Goal: Navigation & Orientation: Find specific page/section

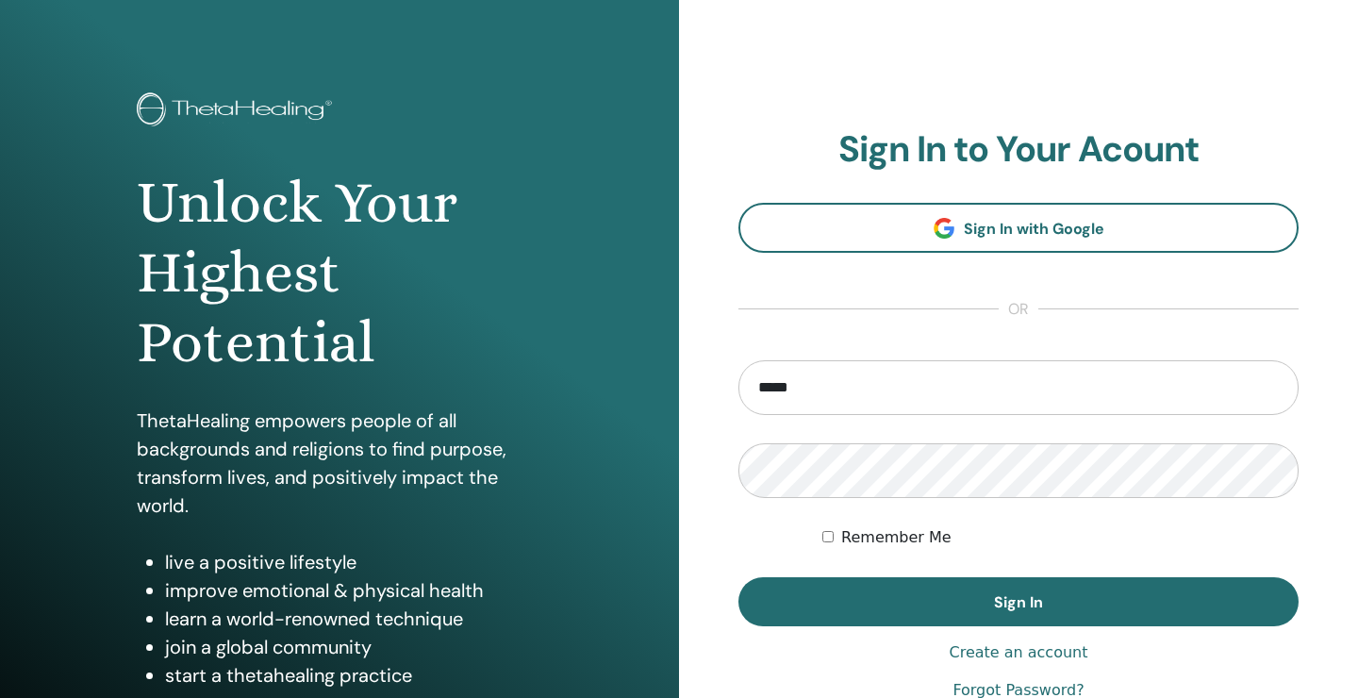
scroll to position [35, 0]
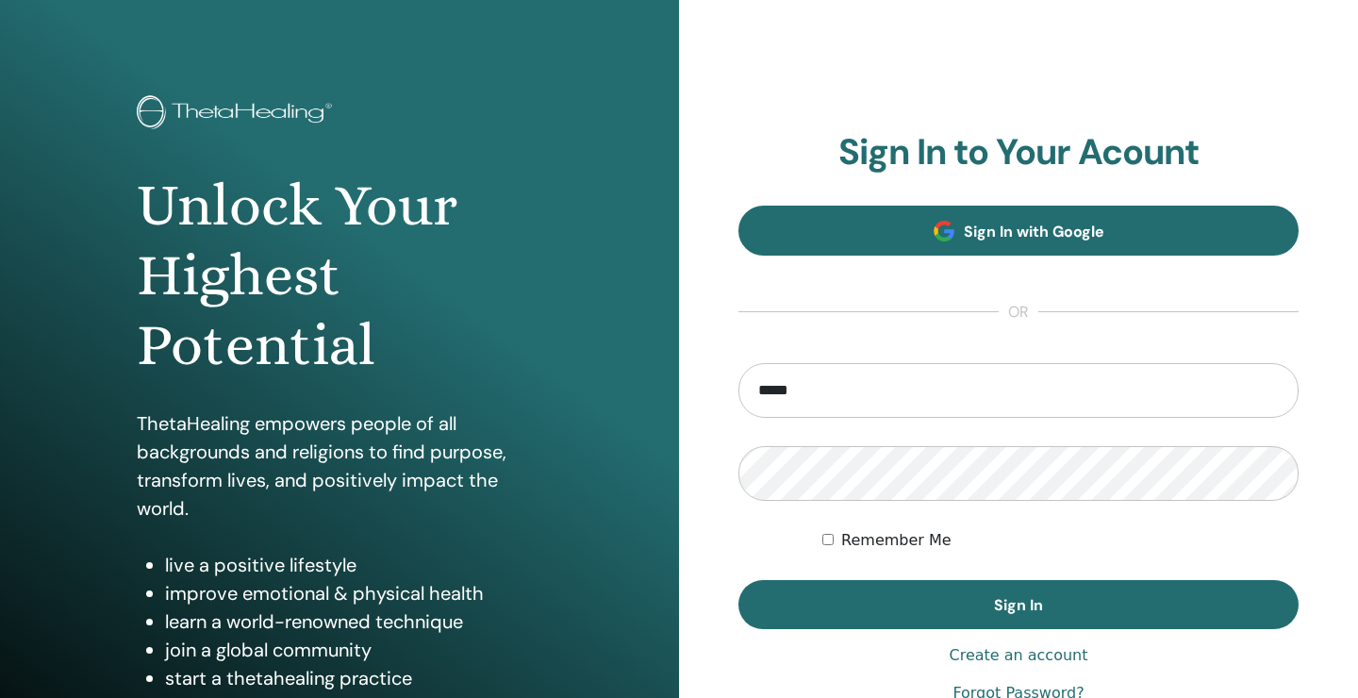
click at [911, 223] on link "Sign In with Google" at bounding box center [1018, 231] width 560 height 50
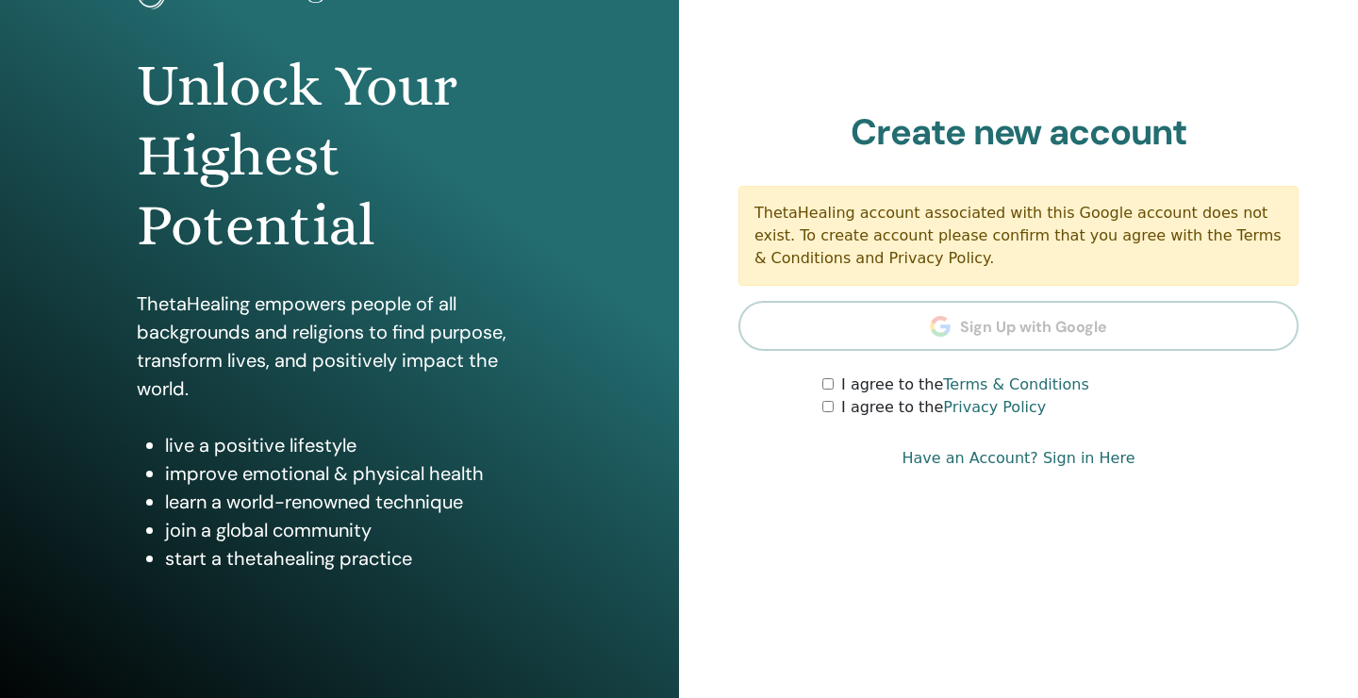
scroll to position [157, 0]
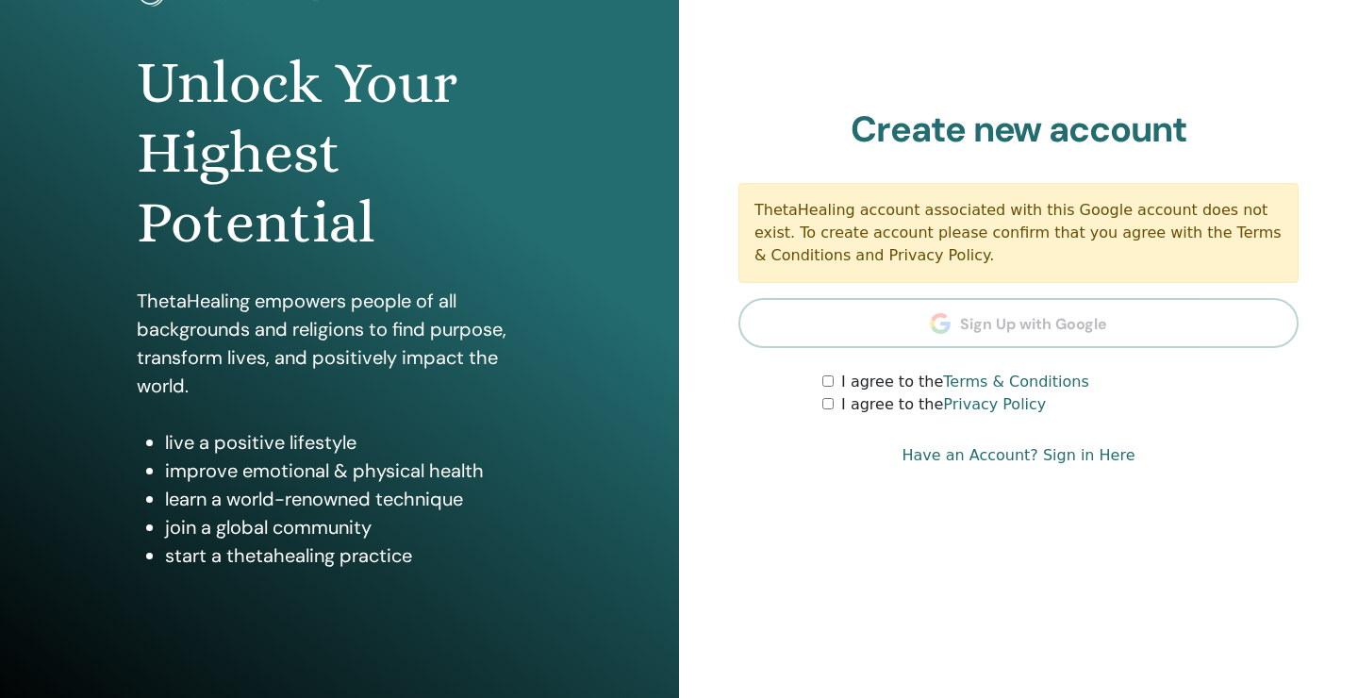
click at [750, 510] on div "Sign In to Your Acount Sign In with Google or Remember Me Sign In Create new ac…" at bounding box center [1018, 295] width 679 height 905
click at [940, 311] on section "Create new account ThetaHealing account associated with this Google account doe…" at bounding box center [1018, 262] width 560 height 308
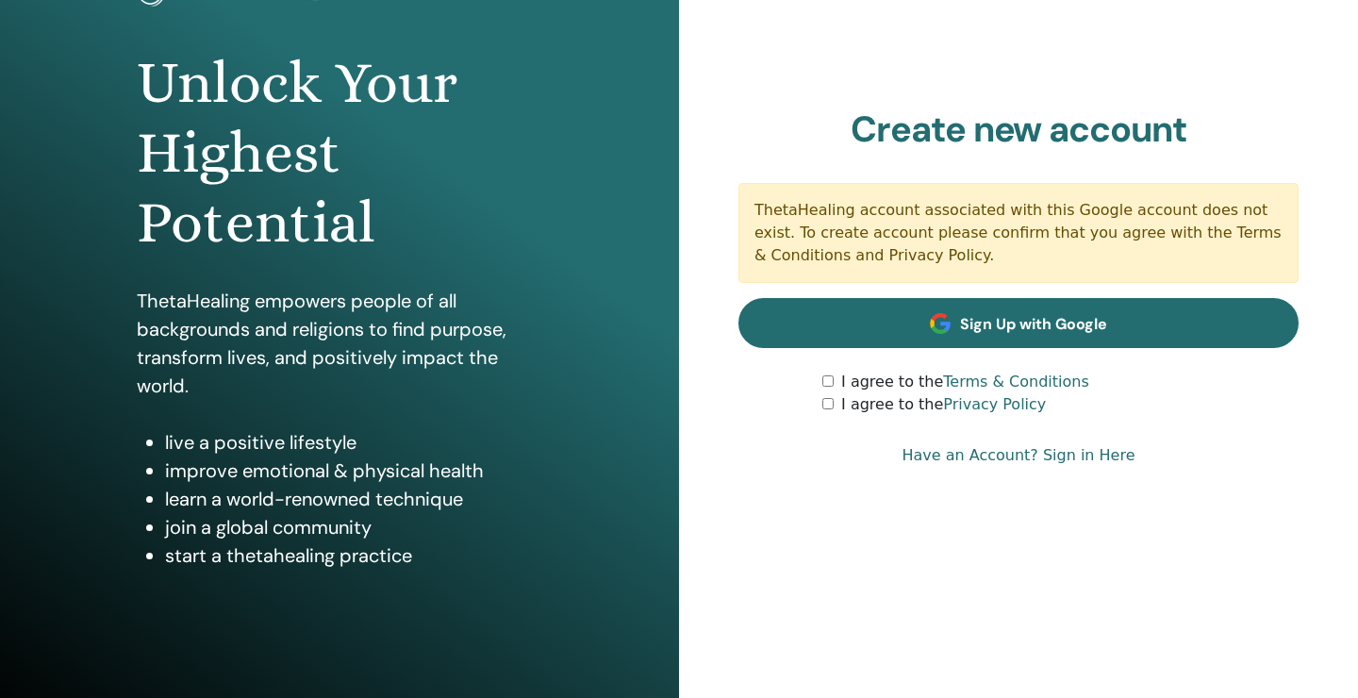
click at [921, 322] on link "Sign Up with Google" at bounding box center [1018, 323] width 560 height 50
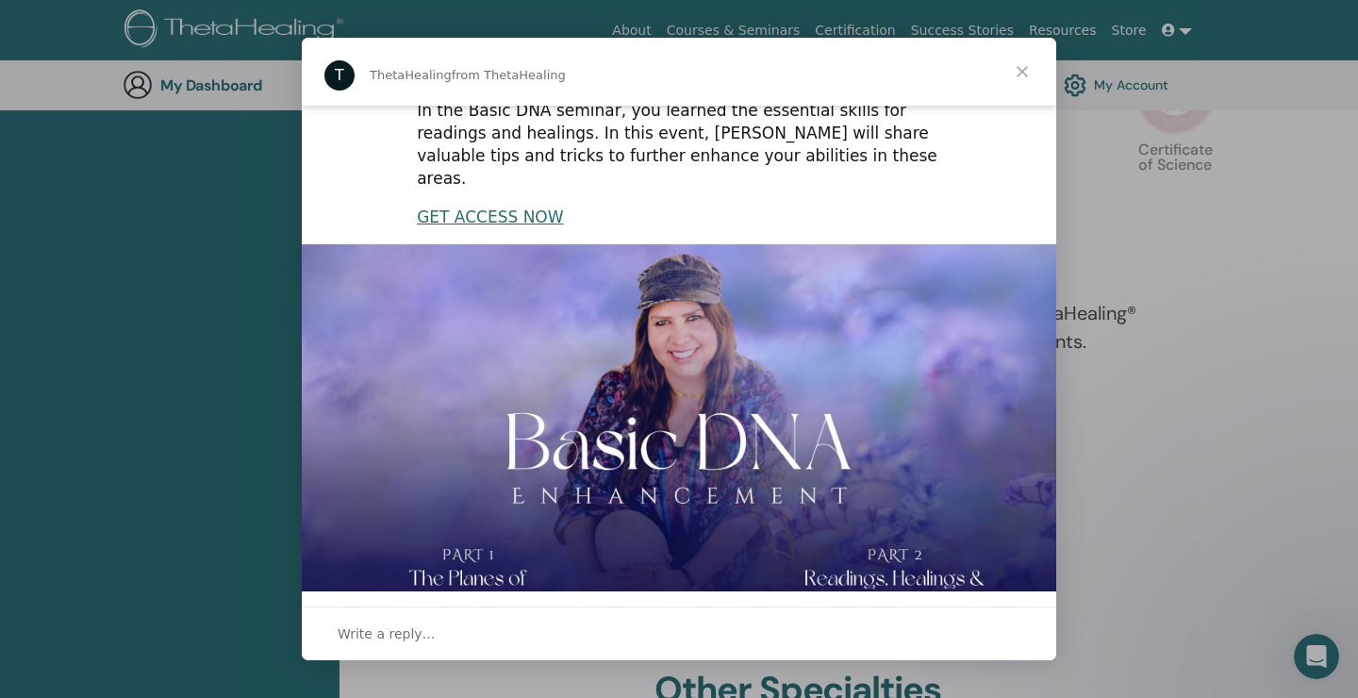
scroll to position [410, 0]
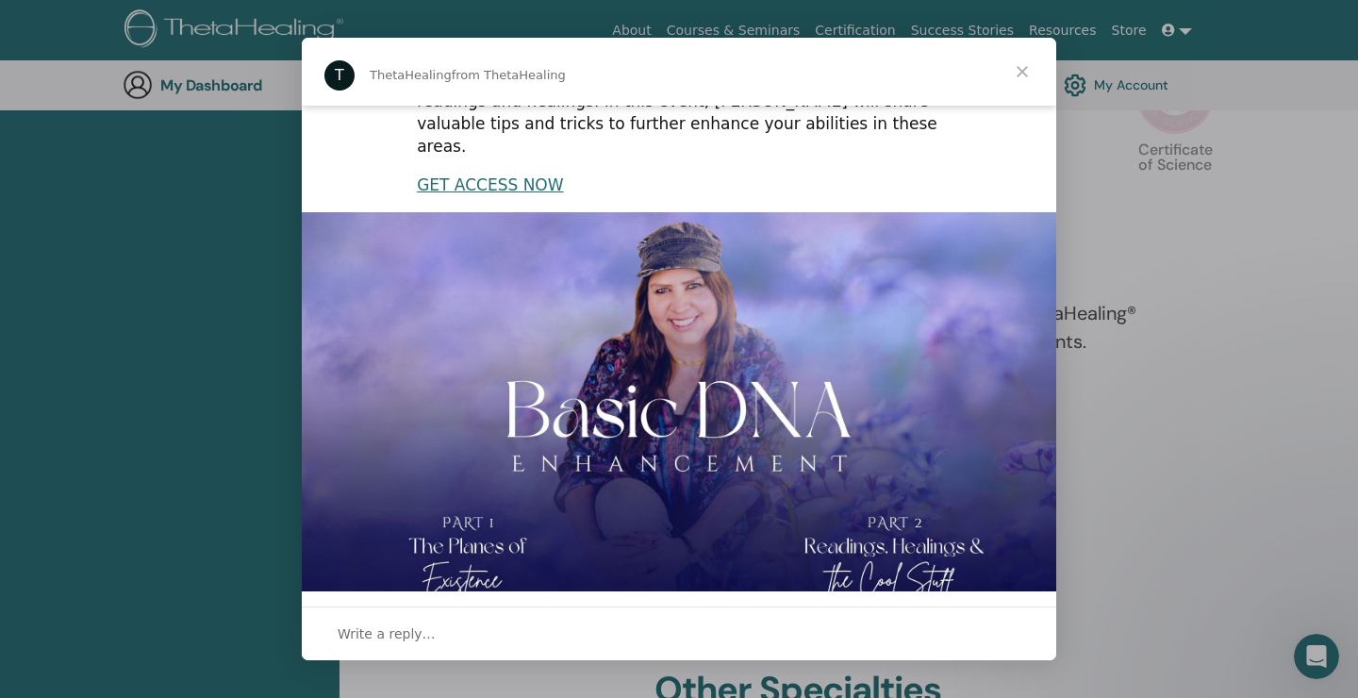
click at [1027, 68] on span "Close" at bounding box center [1022, 72] width 68 height 68
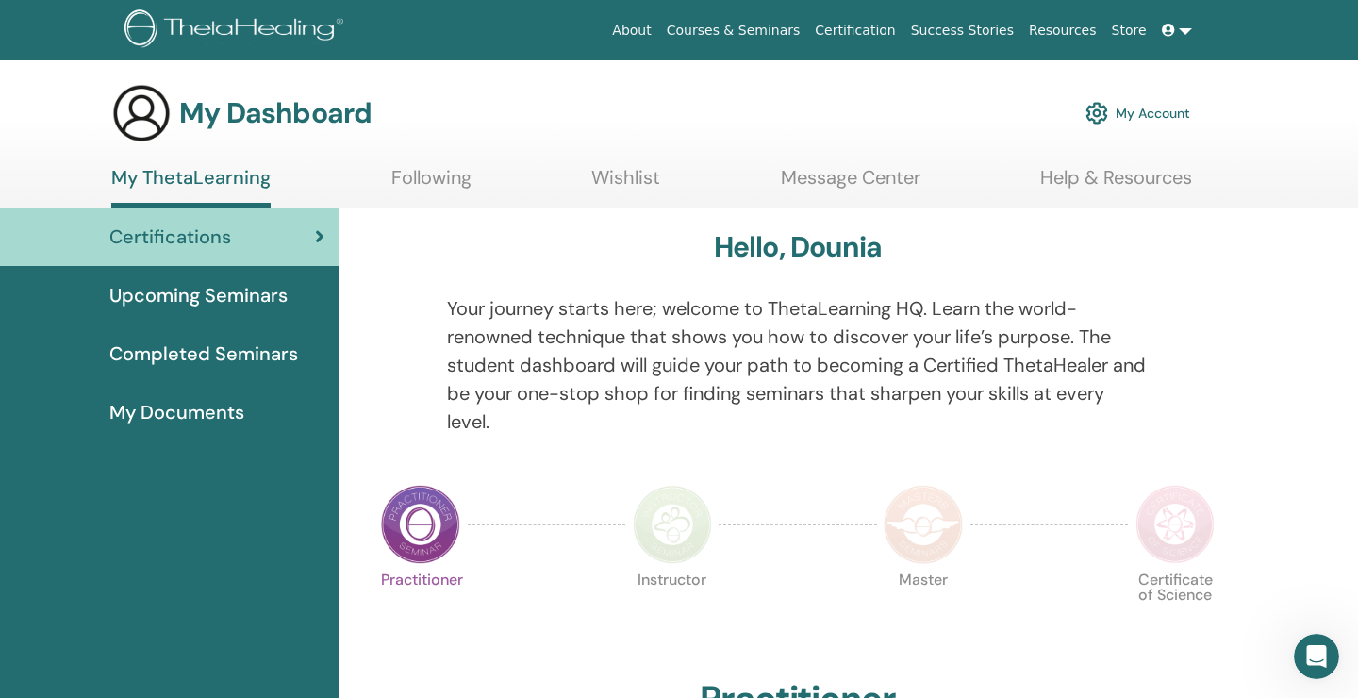
scroll to position [0, 0]
click at [255, 358] on span "Completed Seminars" at bounding box center [203, 353] width 189 height 28
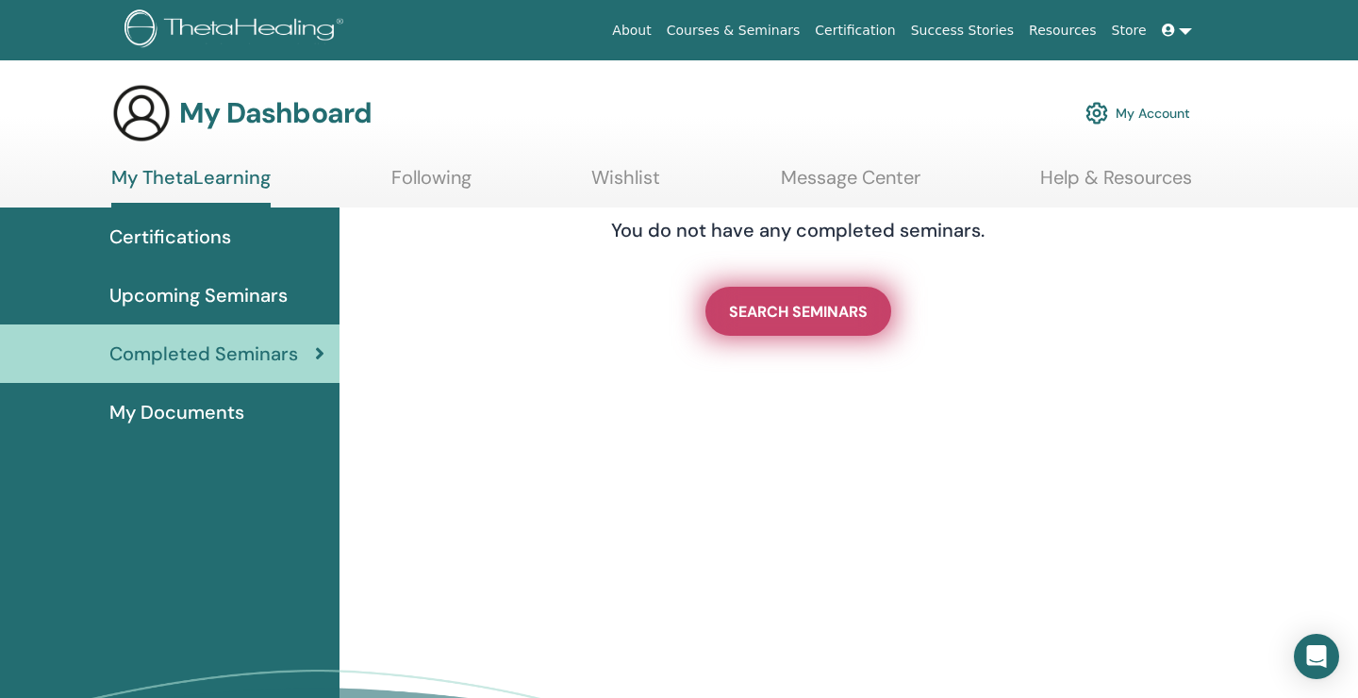
click at [756, 305] on span "SEARCH SEMINARS" at bounding box center [798, 312] width 139 height 20
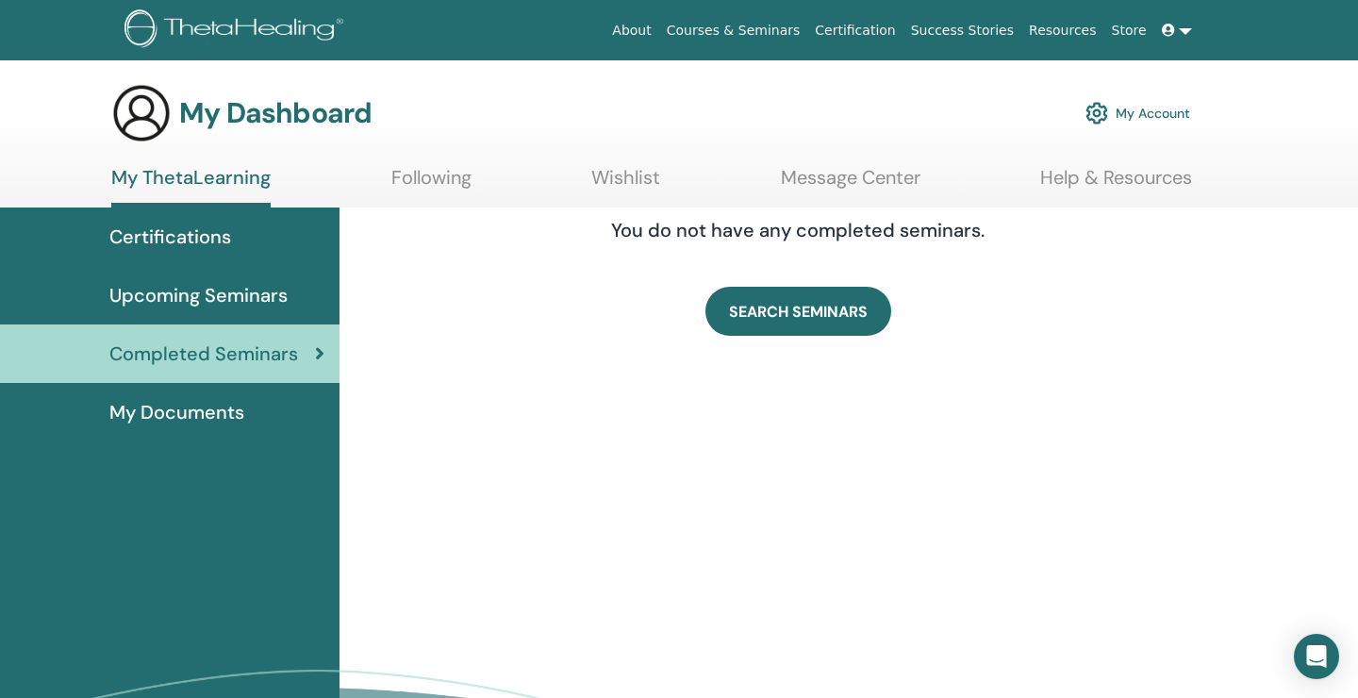
click at [1164, 25] on icon at bounding box center [1168, 30] width 13 height 13
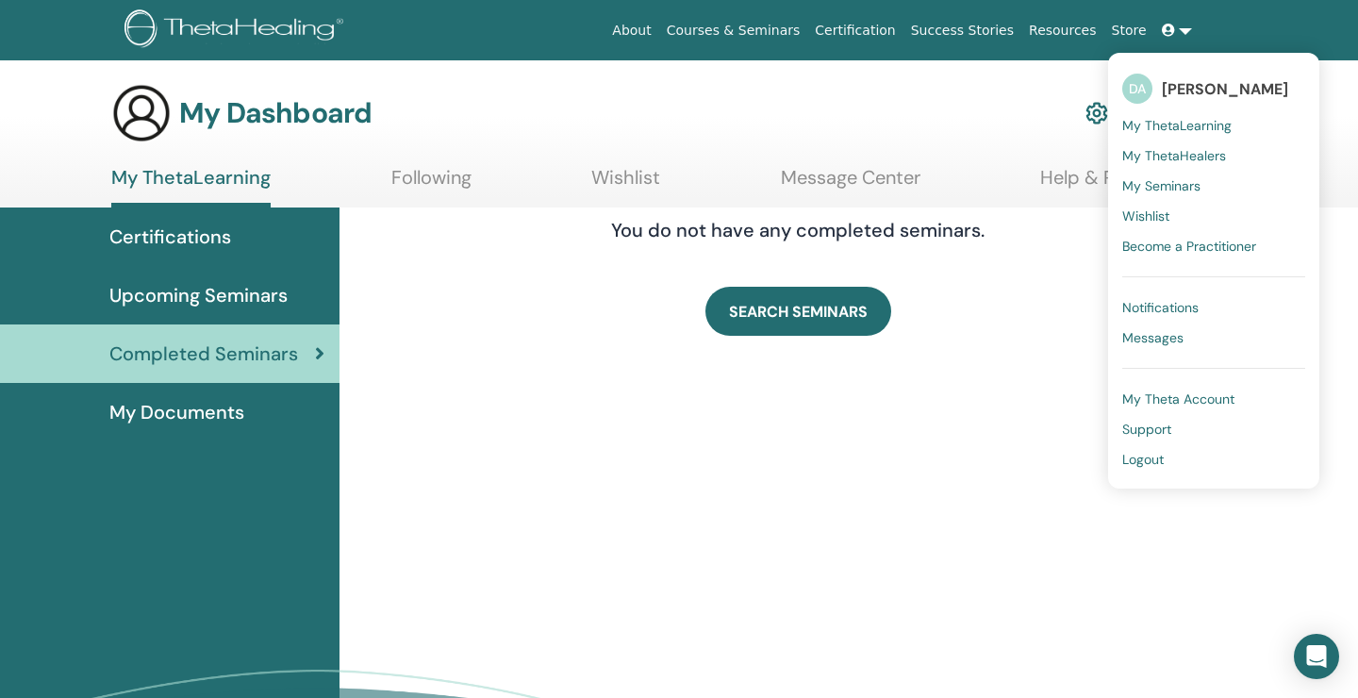
click at [1182, 157] on span "My ThetaHealers" at bounding box center [1174, 155] width 104 height 17
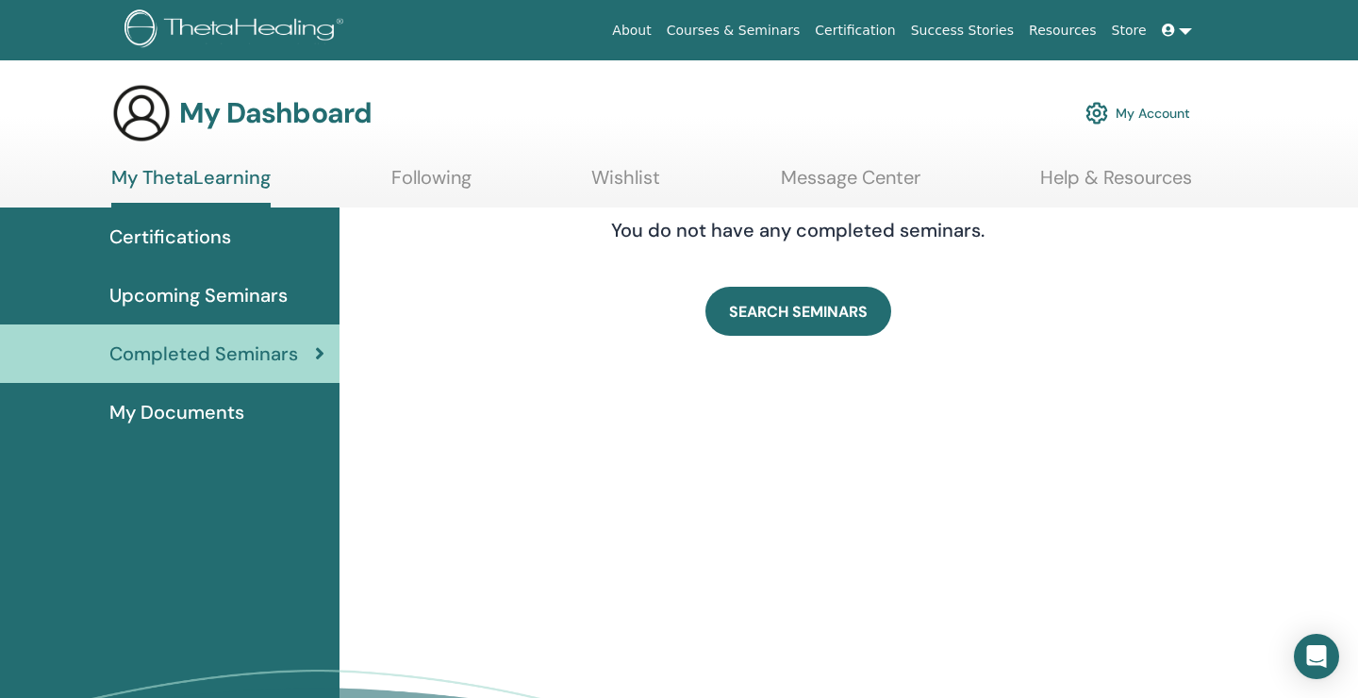
click at [1168, 35] on icon at bounding box center [1168, 30] width 13 height 13
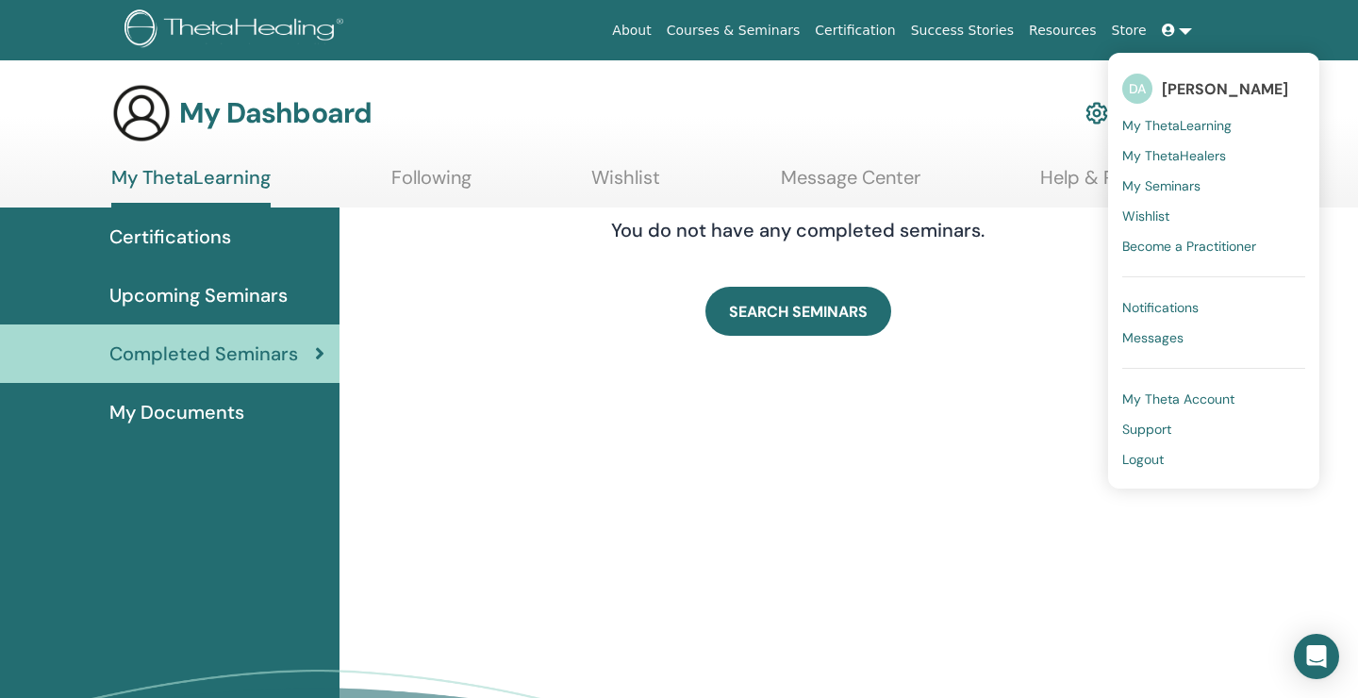
click at [1169, 158] on span "My ThetaHealers" at bounding box center [1174, 155] width 104 height 17
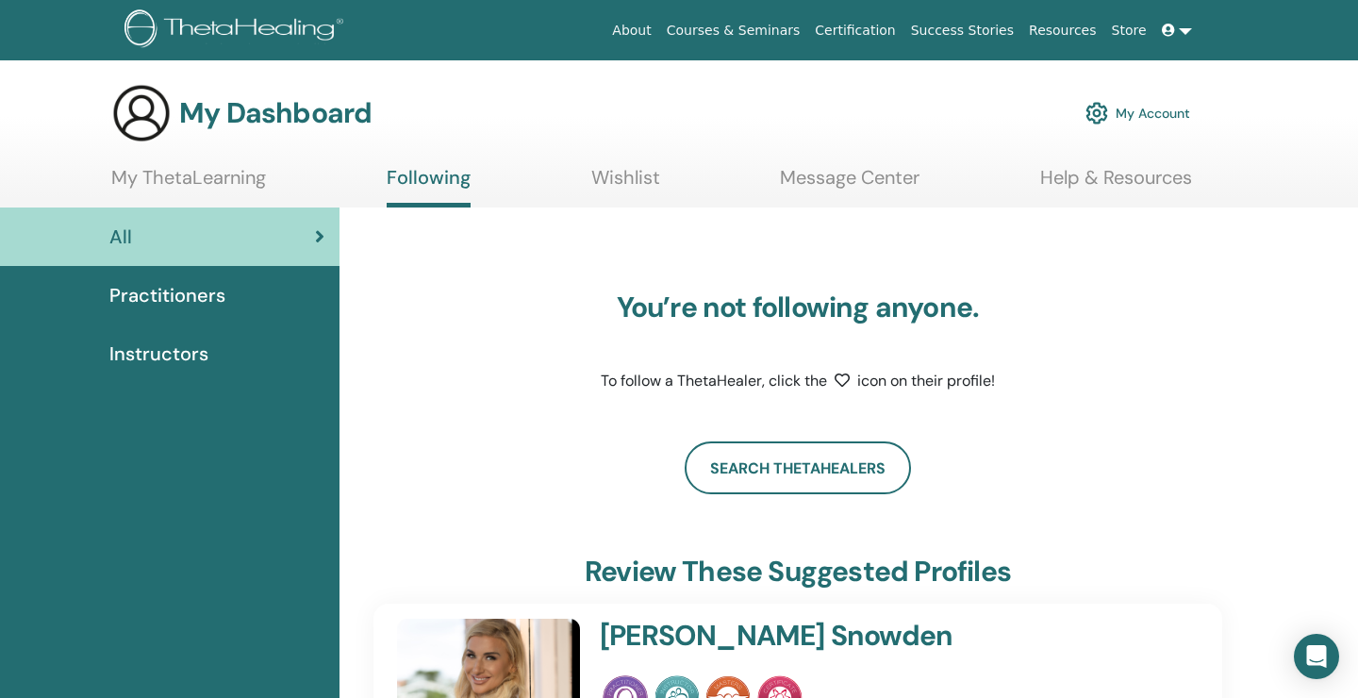
click at [211, 304] on span "Practitioners" at bounding box center [167, 295] width 116 height 28
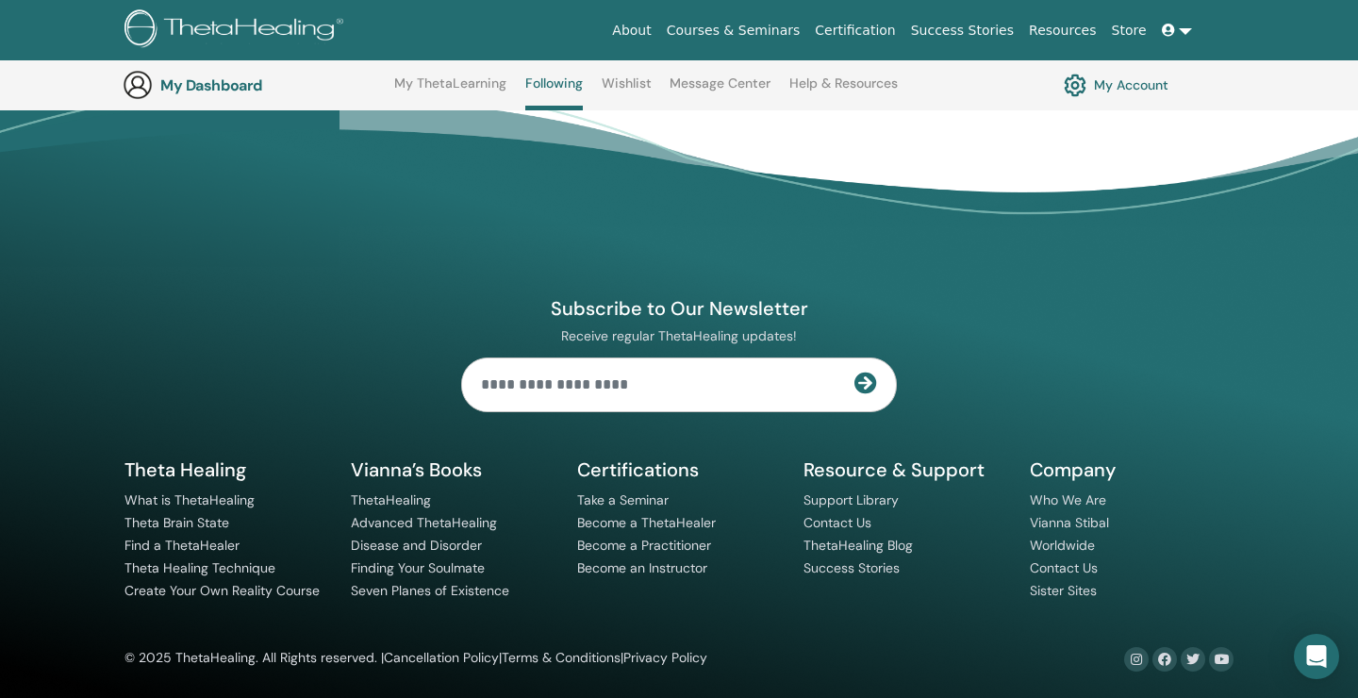
scroll to position [640, 0]
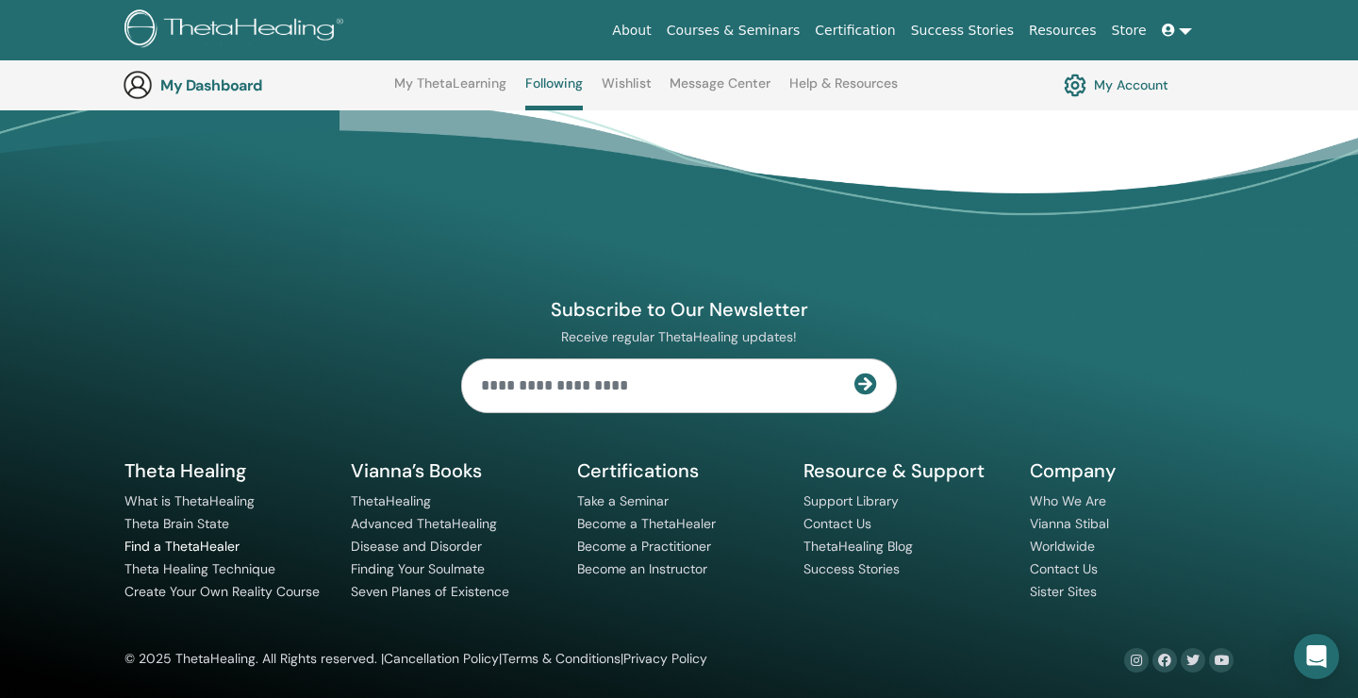
click at [222, 547] on link "Find a ThetaHealer" at bounding box center [181, 545] width 115 height 17
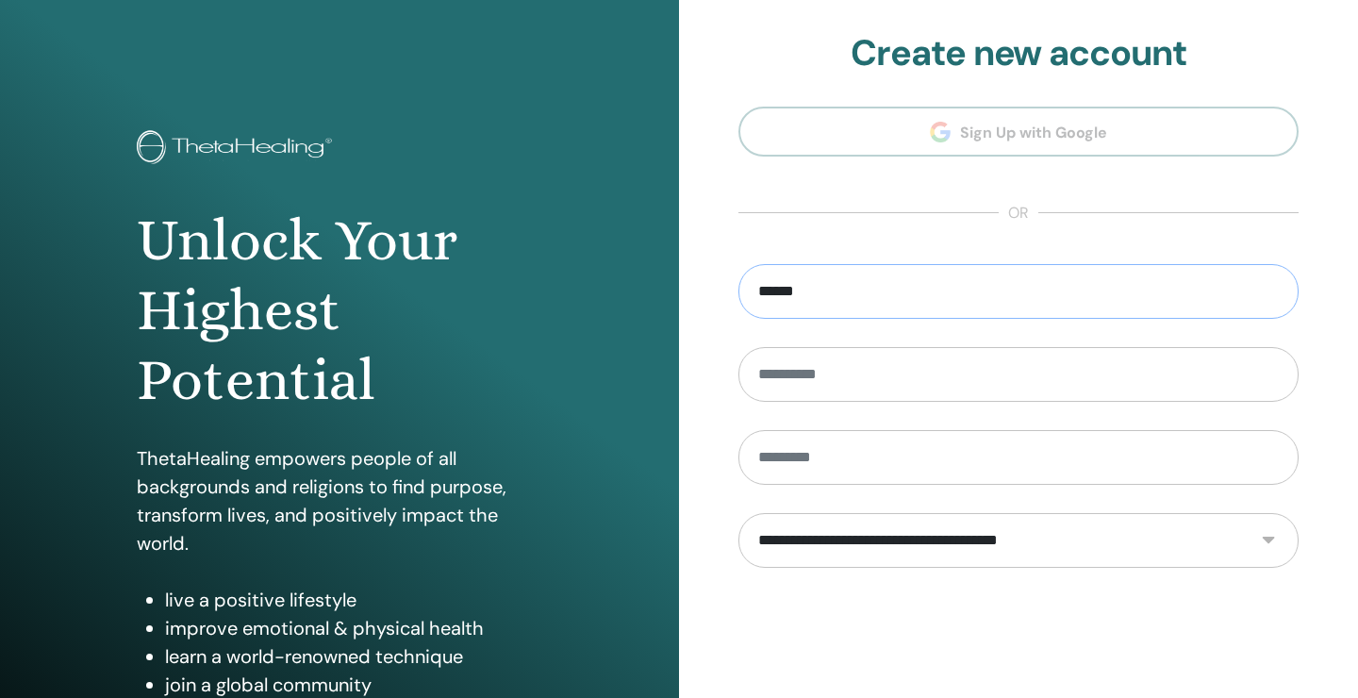
type input "******"
click at [716, 377] on div "**********" at bounding box center [1018, 452] width 679 height 905
